Goal: Information Seeking & Learning: Learn about a topic

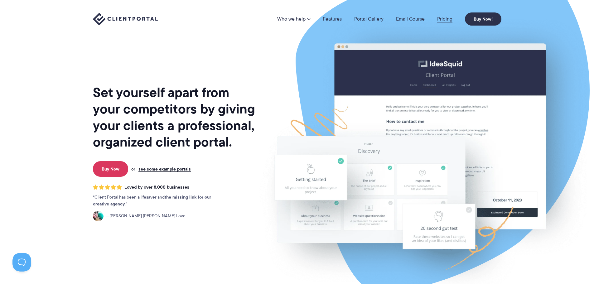
click at [439, 18] on link "Pricing" at bounding box center [444, 19] width 15 height 5
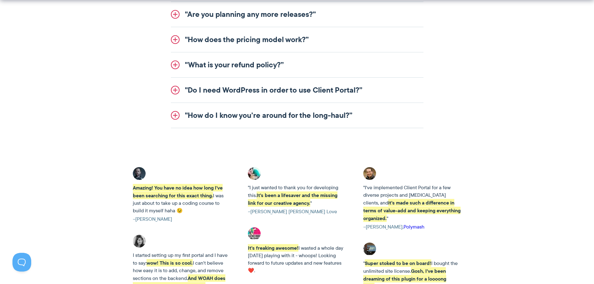
scroll to position [832, 0]
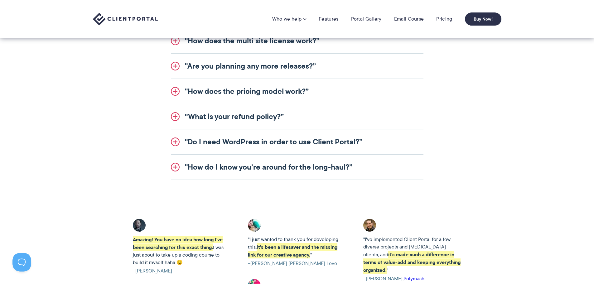
click at [196, 140] on link ""Do I need WordPress in order to use Client Portal?”" at bounding box center [297, 141] width 253 height 25
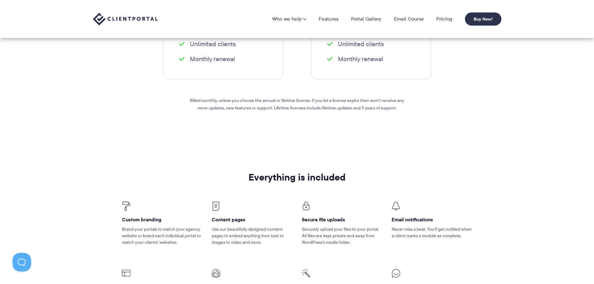
scroll to position [0, 0]
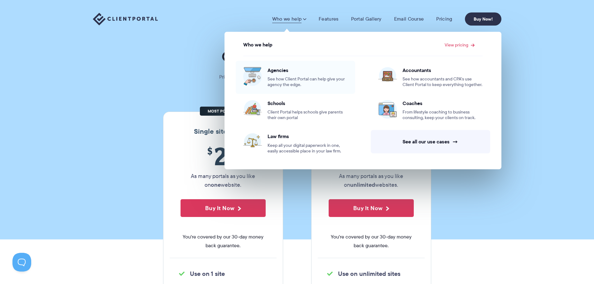
click at [274, 75] on div "Agencies See how Client Portal can help give your agency the edge." at bounding box center [308, 77] width 80 height 21
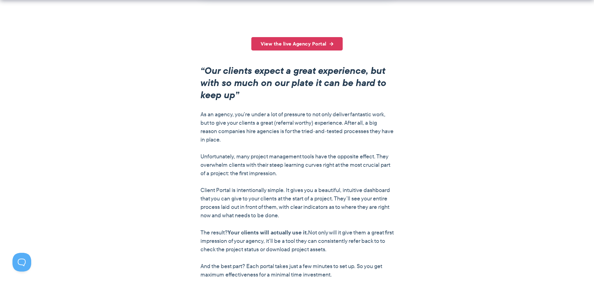
scroll to position [468, 0]
